Goal: Task Accomplishment & Management: Complete application form

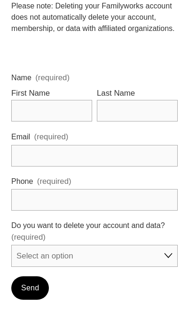
scroll to position [494, 0]
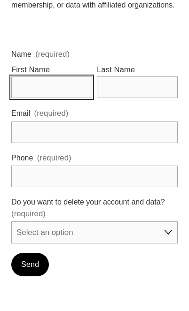
click at [30, 87] on input "First Name" at bounding box center [51, 88] width 81 height 22
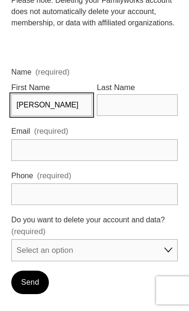
type input "[PERSON_NAME]"
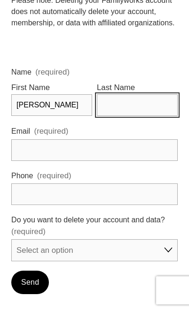
click at [110, 109] on input "Last Name" at bounding box center [137, 105] width 81 height 22
type input "[PERSON_NAME]"
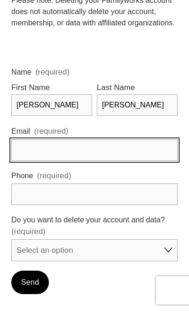
click at [25, 151] on input "Email (required)" at bounding box center [94, 150] width 166 height 22
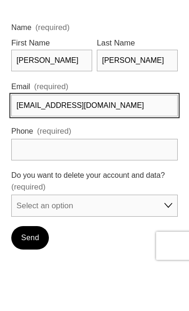
type input "[EMAIL_ADDRESS][DOMAIN_NAME]"
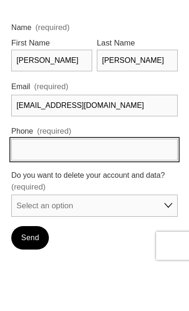
click at [23, 184] on input "text" at bounding box center [94, 195] width 166 height 22
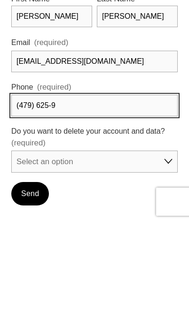
type input "(479) 625-98"
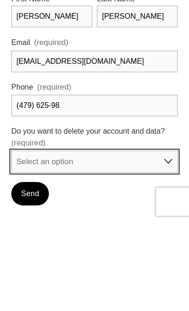
click at [24, 240] on select "Select an option Yes No" at bounding box center [94, 251] width 166 height 22
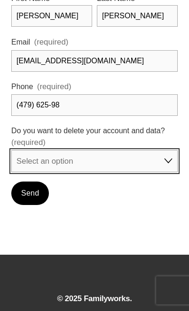
select select "Yes"
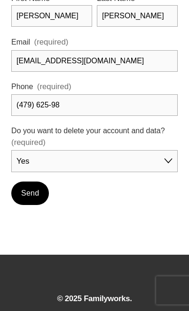
click at [24, 194] on span "Send" at bounding box center [30, 193] width 18 height 8
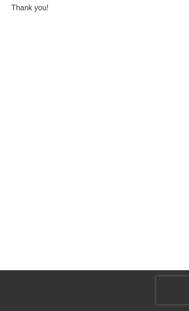
scroll to position [0, 0]
